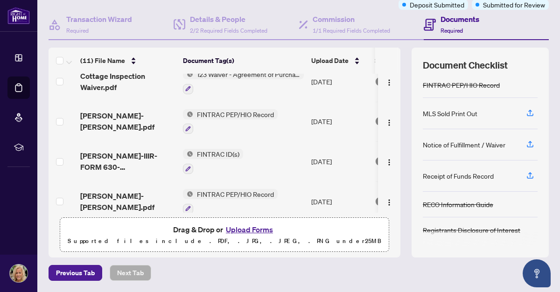
scroll to position [88, 0]
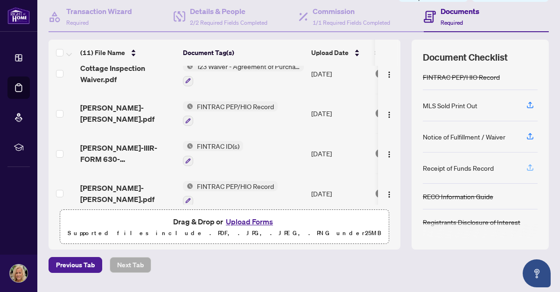
click at [529, 166] on icon "button" at bounding box center [531, 166] width 4 height 5
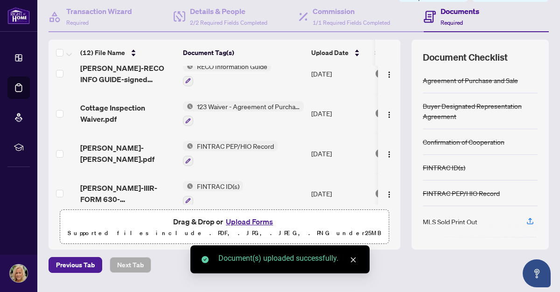
click at [423, 97] on div "Buyer Designated Representation Agreement" at bounding box center [480, 111] width 115 height 36
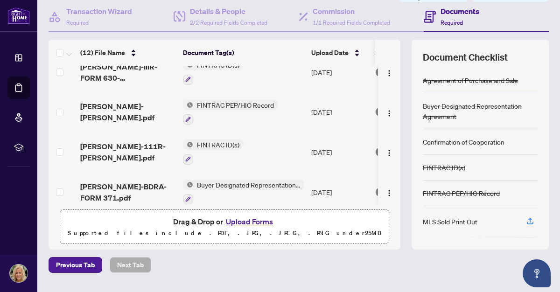
scroll to position [216, 0]
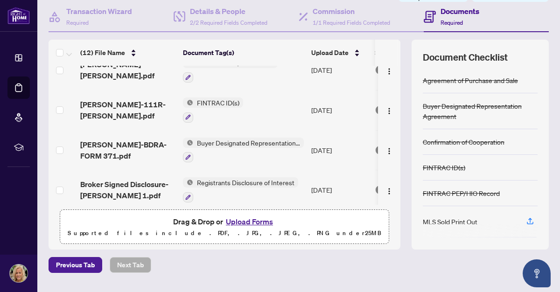
click at [252, 224] on button "Upload Forms" at bounding box center [249, 222] width 53 height 12
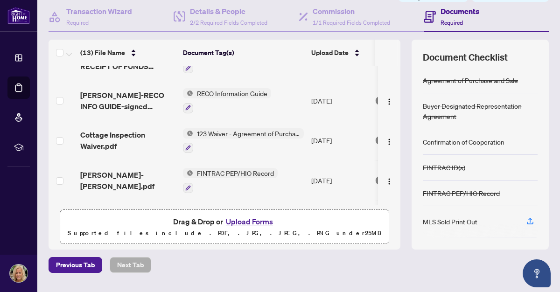
scroll to position [0, 0]
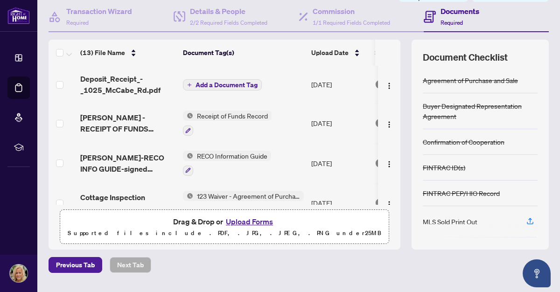
click at [202, 83] on span "Add a Document Tag" at bounding box center [227, 85] width 62 height 7
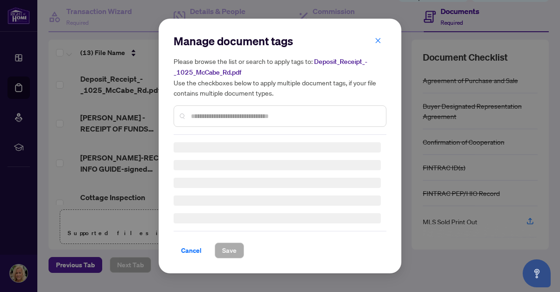
click at [212, 121] on div "Manage document tags Please browse the list or search to apply tags to: Deposit…" at bounding box center [280, 146] width 213 height 225
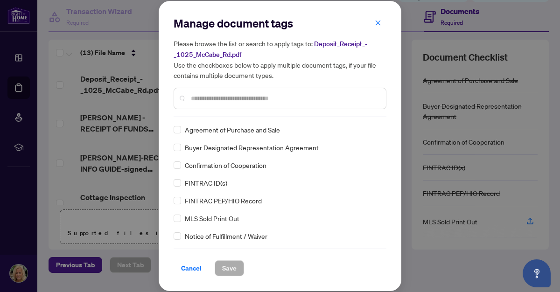
click at [200, 97] on input "text" at bounding box center [285, 98] width 188 height 10
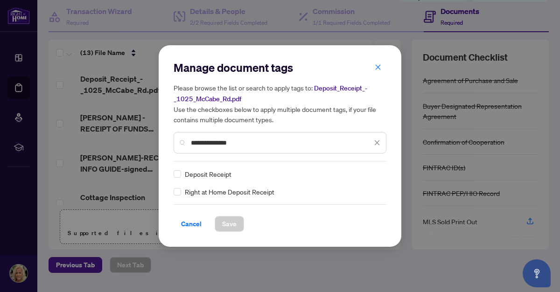
type input "**********"
click at [376, 66] on icon "close" at bounding box center [378, 66] width 5 height 5
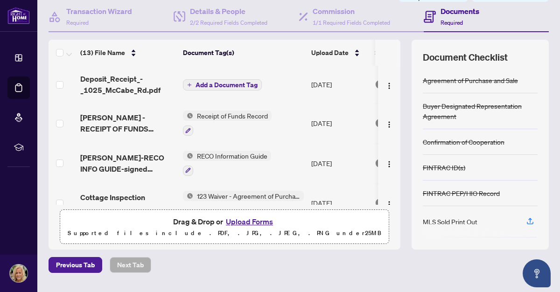
click at [191, 85] on icon "plus" at bounding box center [189, 85] width 5 height 5
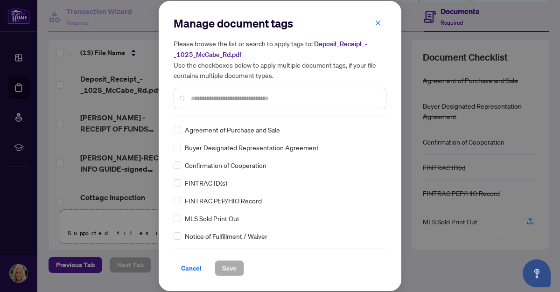
click at [336, 45] on span "Deposit_Receipt_-_1025_McCabe_Rd.pdf" at bounding box center [271, 49] width 194 height 19
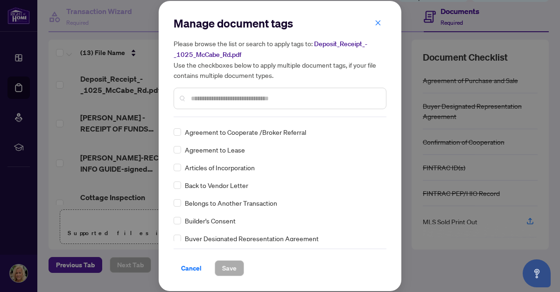
scroll to position [247, 0]
click at [212, 97] on input "text" at bounding box center [285, 98] width 188 height 10
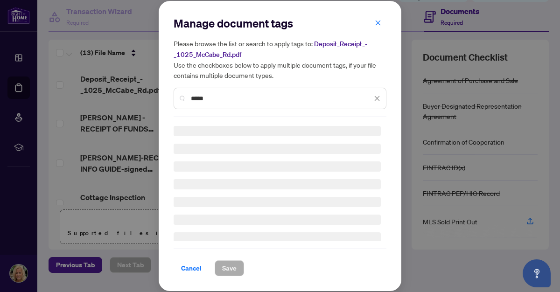
scroll to position [0, 0]
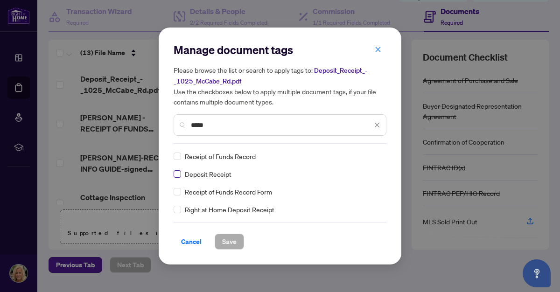
type input "*****"
click at [226, 241] on span "Save" at bounding box center [229, 241] width 14 height 15
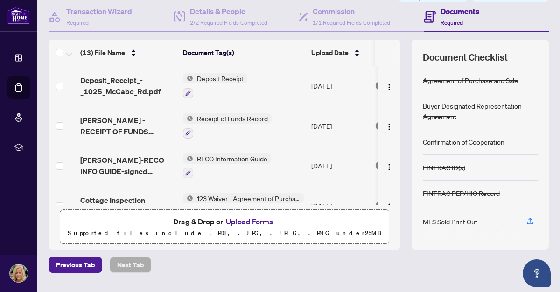
click at [243, 219] on button "Upload Forms" at bounding box center [249, 222] width 53 height 12
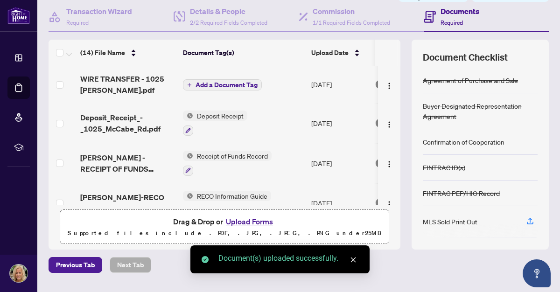
click at [196, 85] on span "Add a Document Tag" at bounding box center [227, 85] width 62 height 7
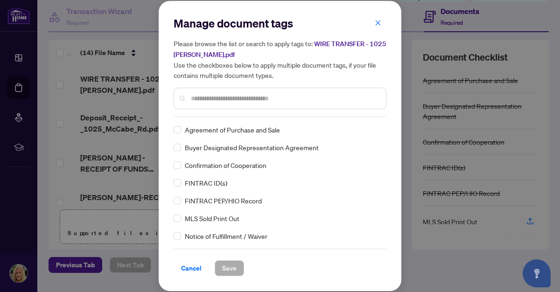
click at [203, 101] on input "text" at bounding box center [285, 98] width 188 height 10
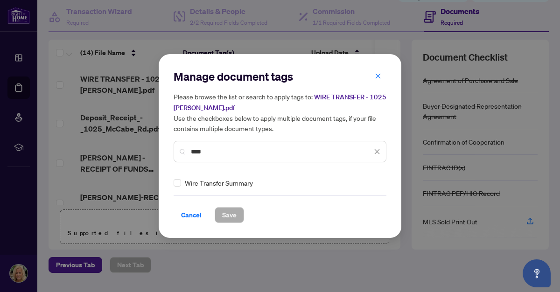
type input "****"
click at [236, 214] on span "Save" at bounding box center [229, 215] width 14 height 15
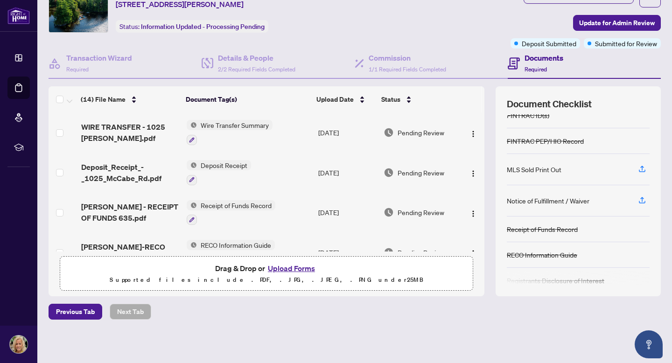
scroll to position [100, 0]
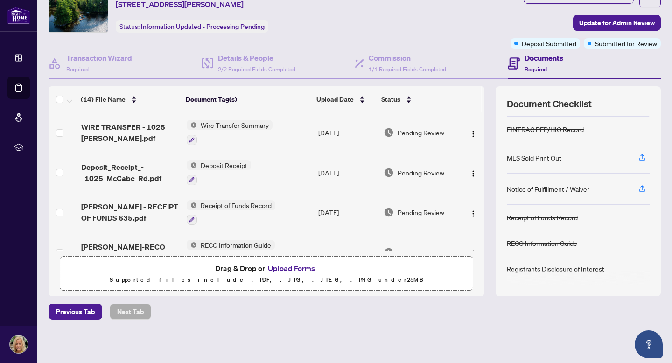
click at [560, 207] on div "Receipt of Funds Record" at bounding box center [578, 218] width 143 height 26
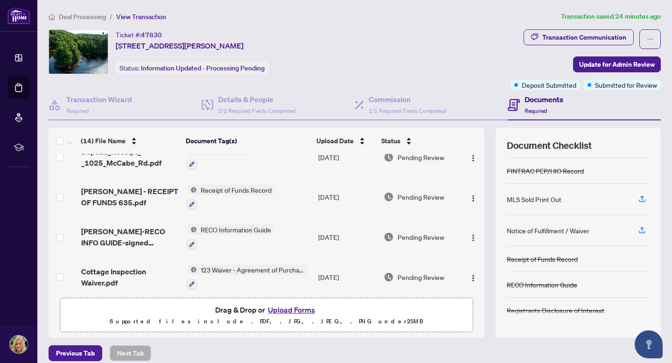
scroll to position [0, 0]
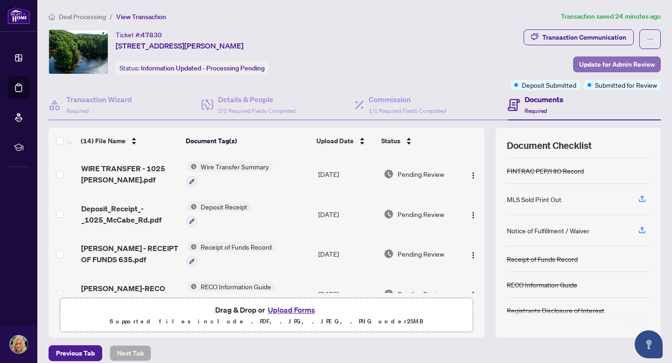
click at [597, 60] on span "Update for Admin Review" at bounding box center [618, 64] width 76 height 15
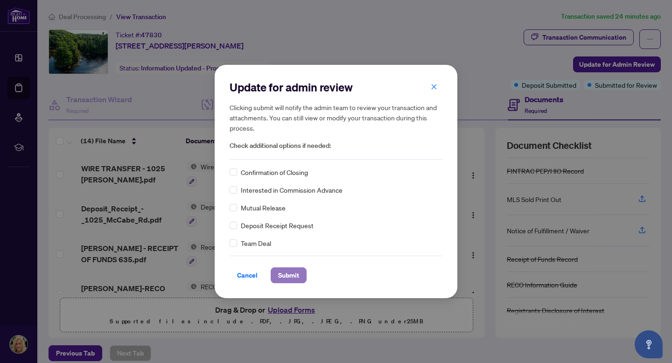
click at [284, 278] on span "Submit" at bounding box center [288, 275] width 21 height 15
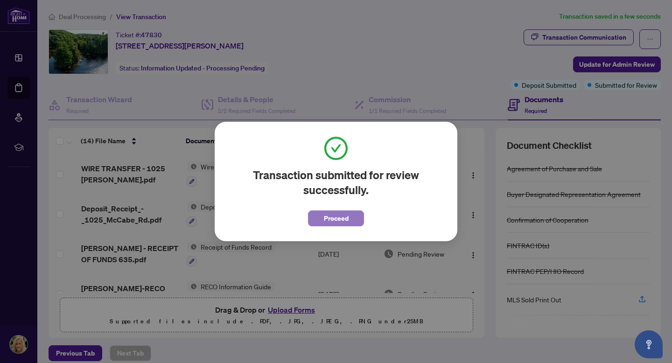
click at [349, 218] on button "Proceed" at bounding box center [336, 219] width 56 height 16
